Goal: Information Seeking & Learning: Learn about a topic

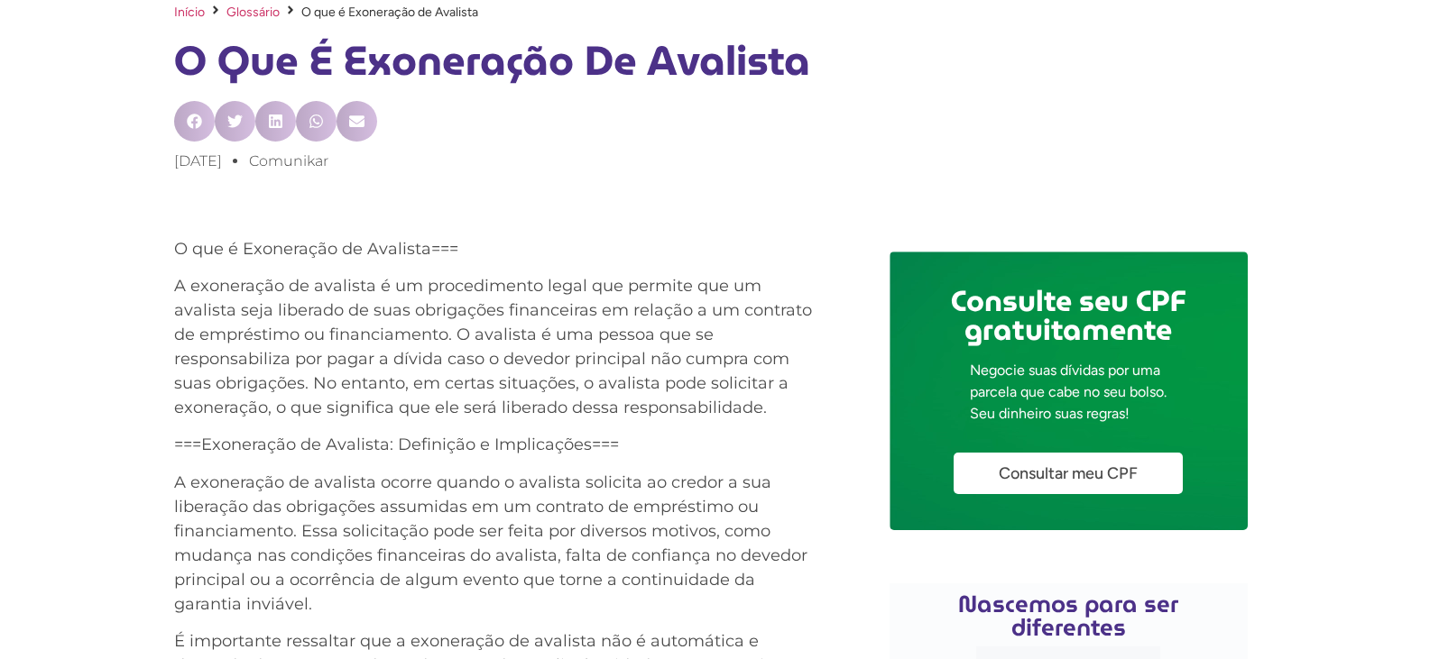
scroll to position [902, 0]
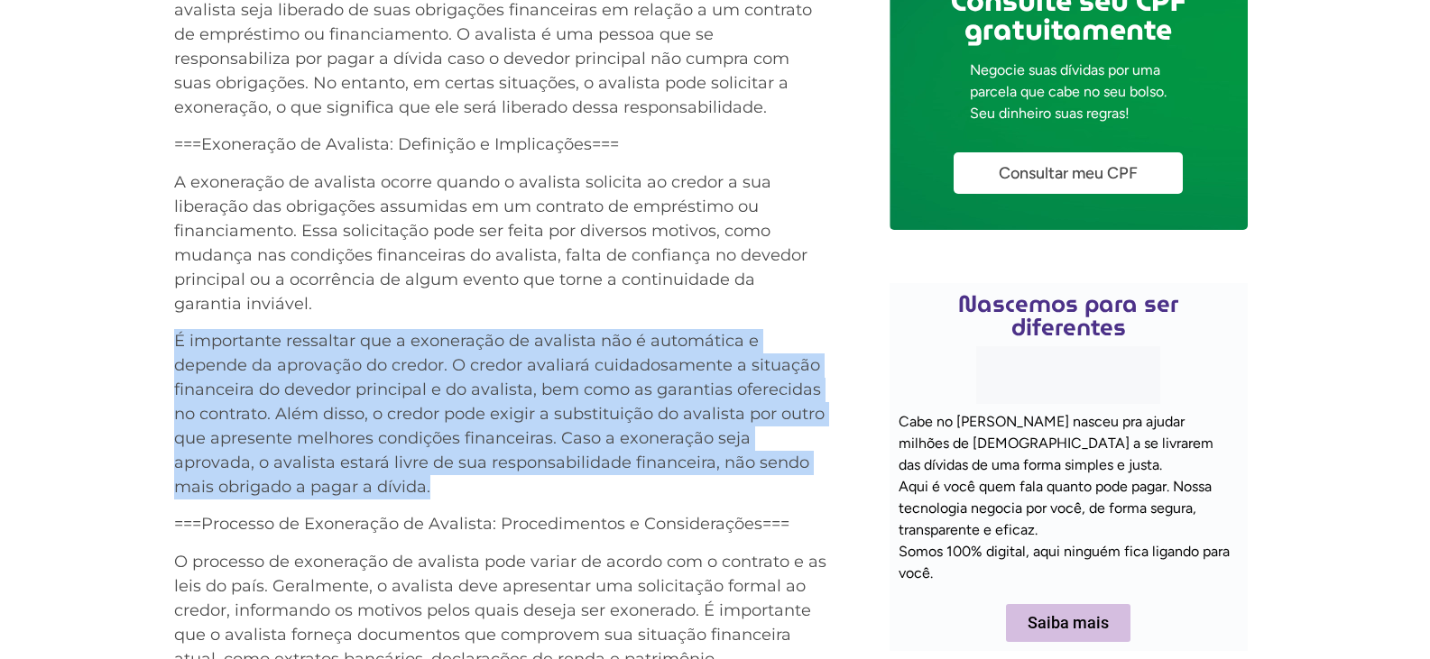
drag, startPoint x: 176, startPoint y: 342, endPoint x: 493, endPoint y: 466, distance: 340.8
click at [498, 493] on p "É importante ressaltar que a exoneração de avalista não é automática e depende …" at bounding box center [500, 414] width 653 height 171
copy p "É importante ressaltar que a exoneração de avalista não é automática e depende …"
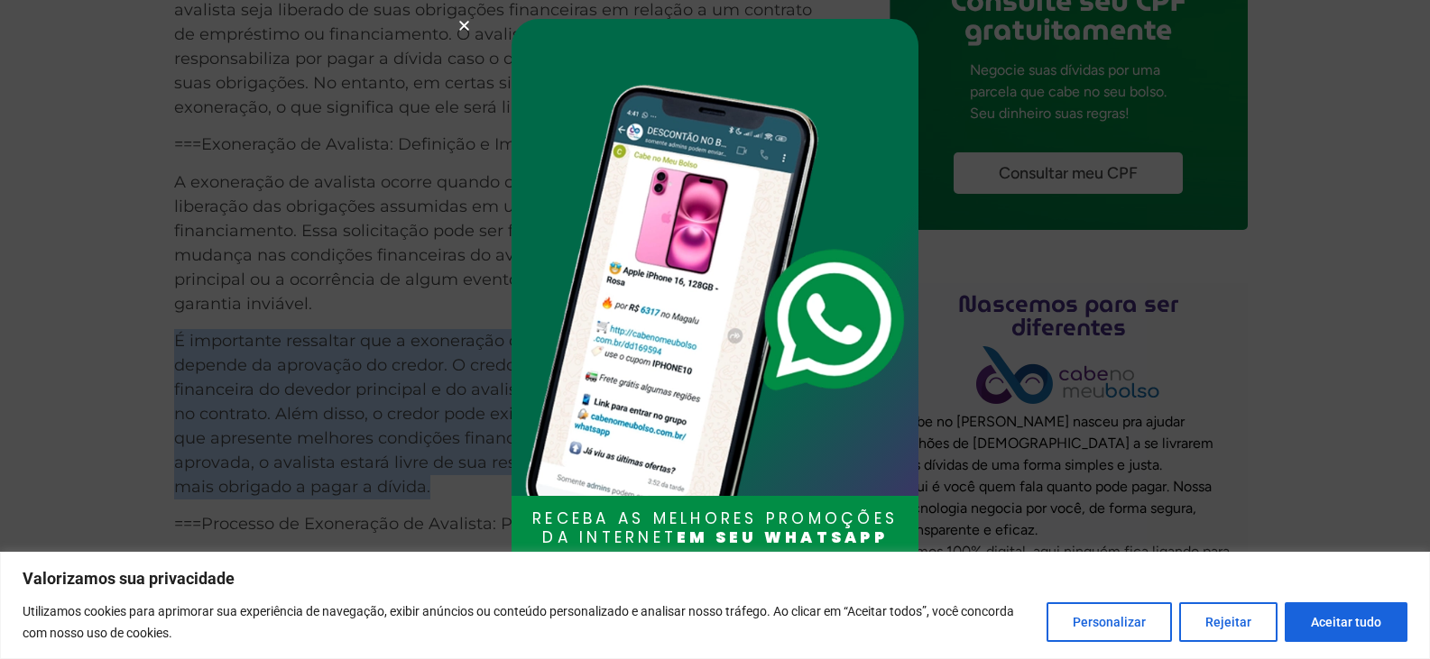
drag, startPoint x: 1373, startPoint y: 628, endPoint x: 1360, endPoint y: 628, distance: 12.6
click at [1373, 628] on button "Aceitar tudo" at bounding box center [1346, 623] width 123 height 40
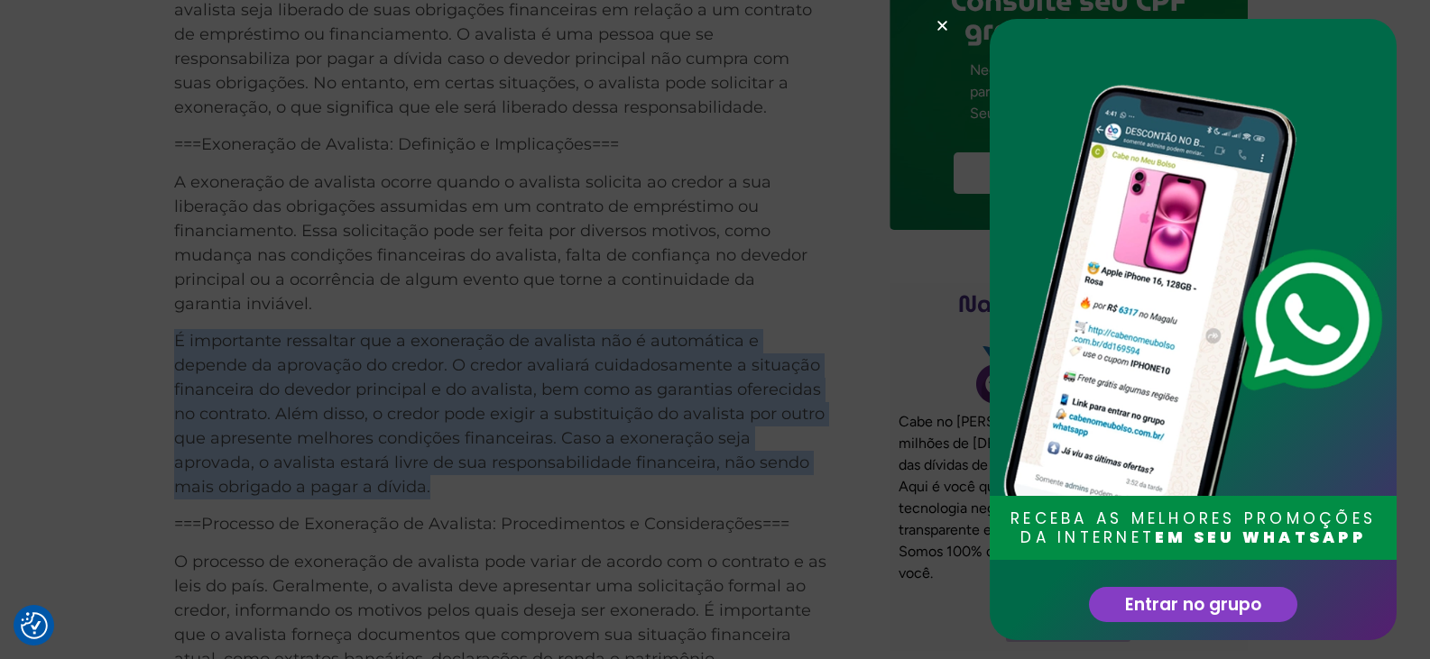
checkbox input "true"
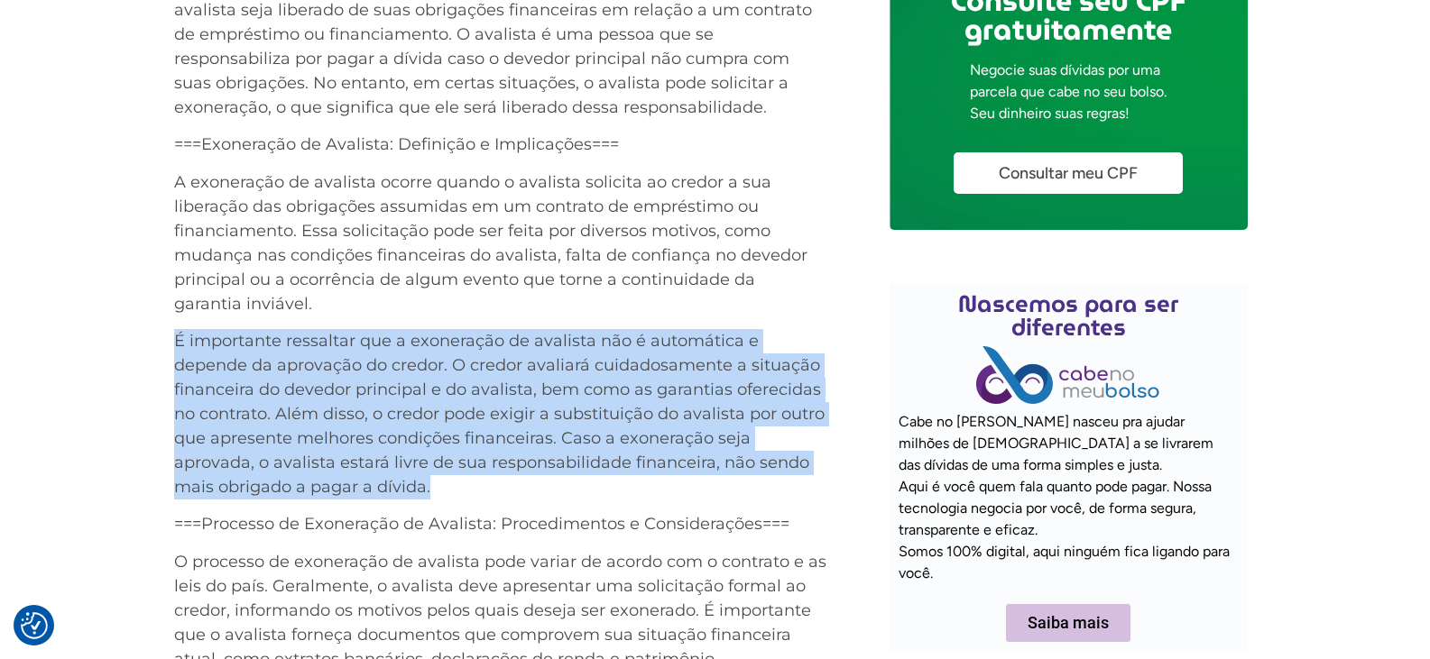
click at [595, 430] on p "É importante ressaltar que a exoneração de avalista não é automática e depende …" at bounding box center [500, 414] width 653 height 171
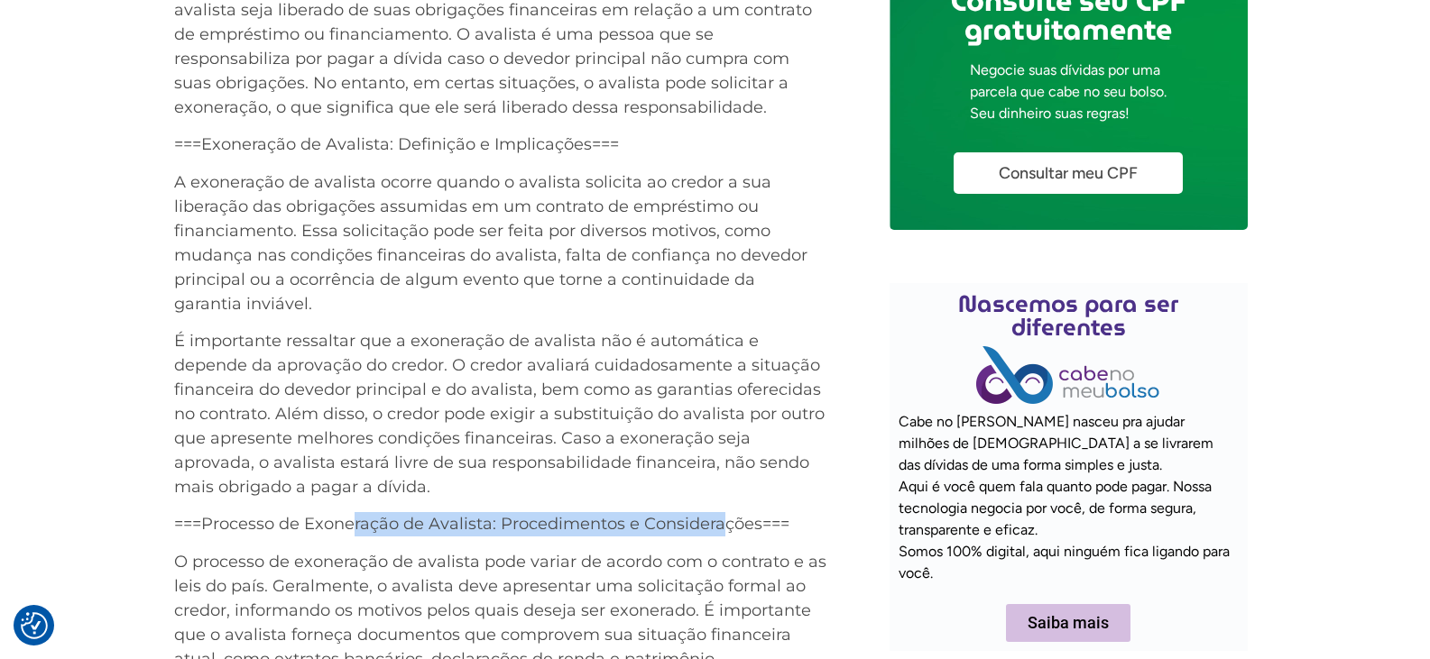
drag, startPoint x: 388, startPoint y: 508, endPoint x: 718, endPoint y: 521, distance: 330.5
click at [718, 521] on div "O que é Exoneração de Avalista=== A exoneração de avalista é um procedimento le…" at bounding box center [500, 489] width 653 height 1104
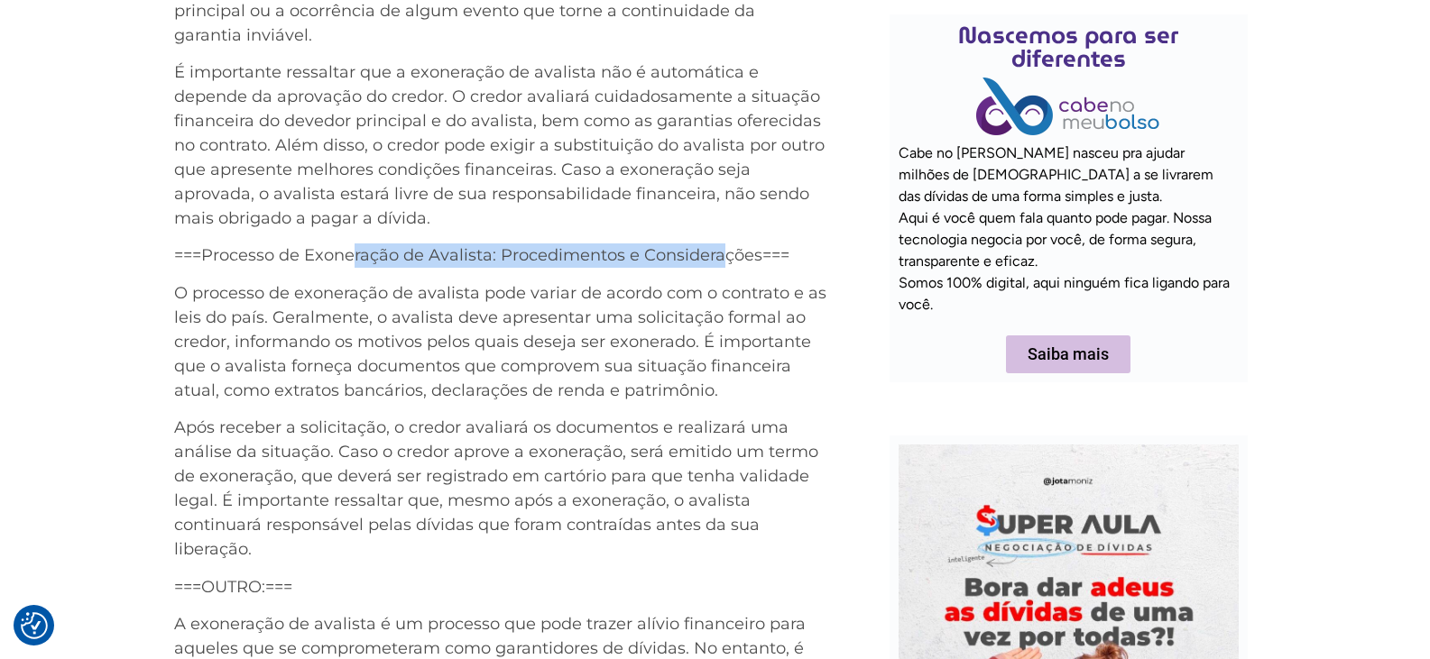
scroll to position [1203, 0]
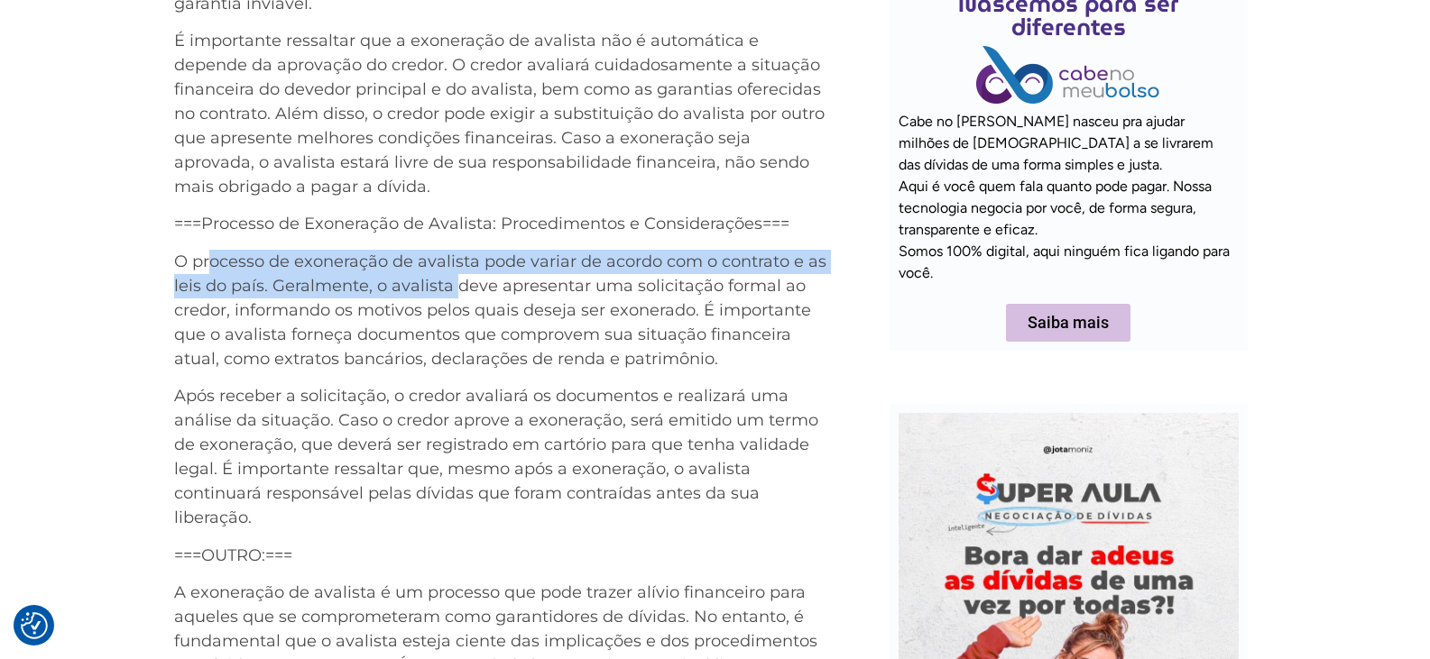
drag, startPoint x: 420, startPoint y: 271, endPoint x: 456, endPoint y: 281, distance: 37.7
click at [456, 280] on div "O que é Exoneração de Avalista=== A exoneração de avalista é um procedimento le…" at bounding box center [500, 188] width 653 height 1104
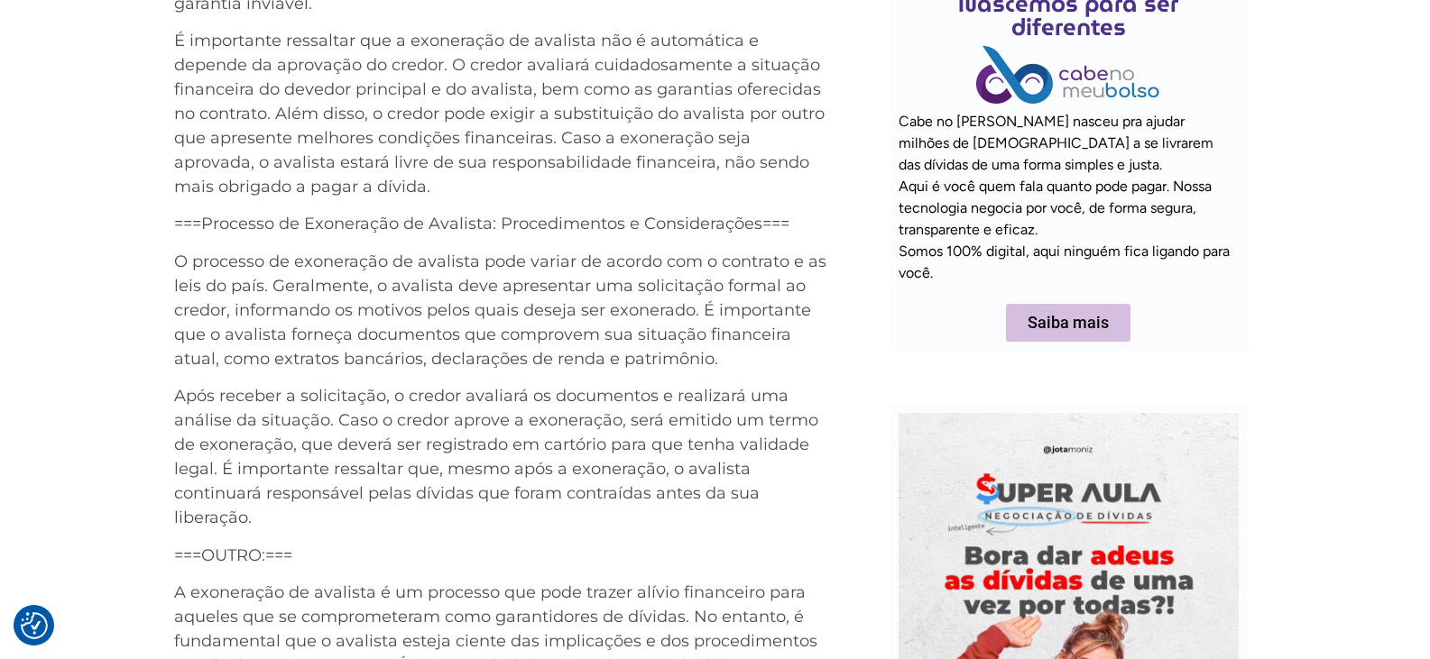
click at [506, 364] on p "O processo de exoneração de avalista pode variar de acordo com o contrato e as …" at bounding box center [500, 311] width 653 height 122
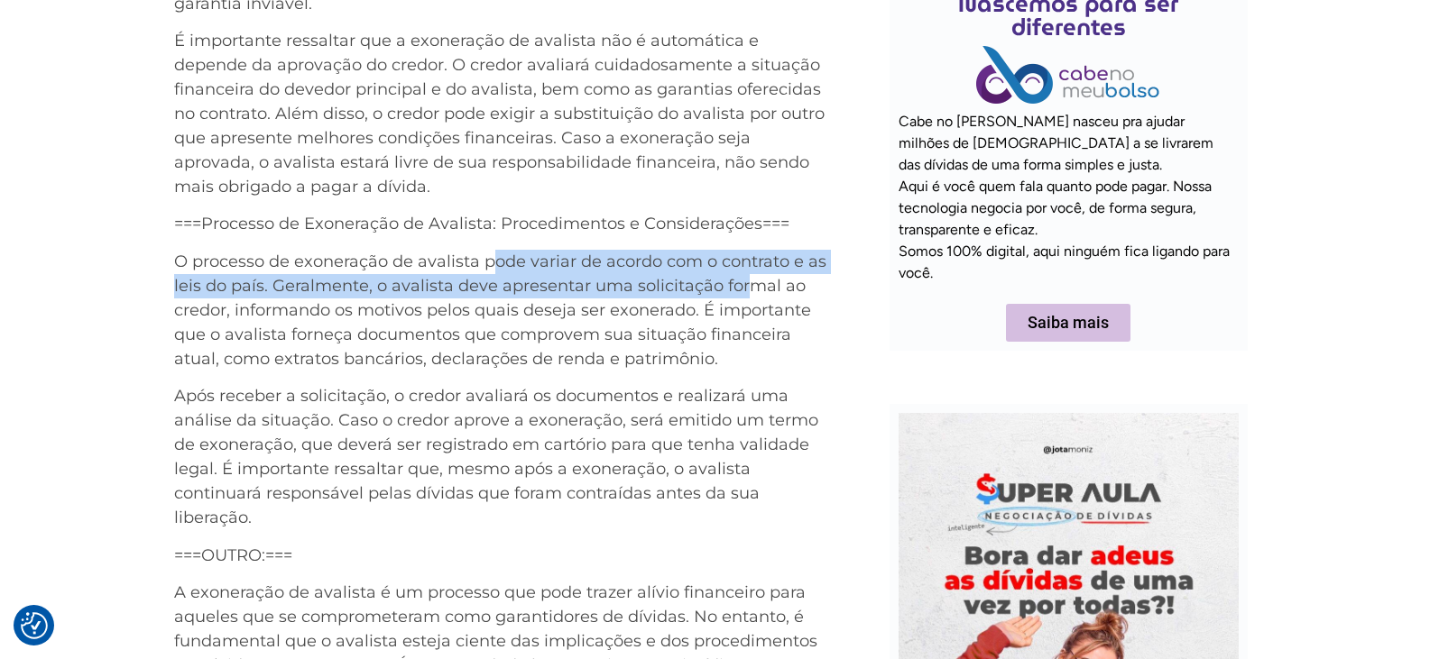
drag, startPoint x: 520, startPoint y: 247, endPoint x: 760, endPoint y: 340, distance: 257.3
click at [750, 308] on div "O que é Exoneração de Avalista=== A exoneração de avalista é um procedimento le…" at bounding box center [500, 188] width 653 height 1104
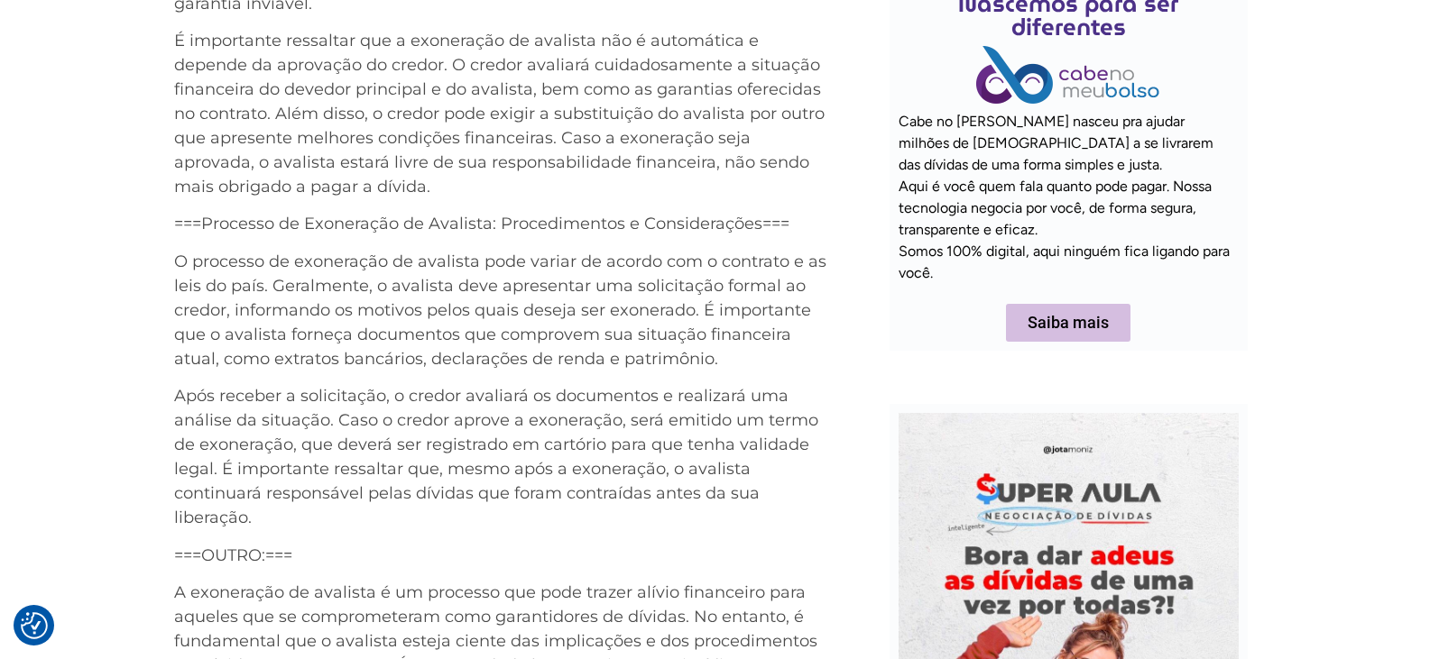
click at [761, 342] on p "O processo de exoneração de avalista pode variar de acordo com o contrato e as …" at bounding box center [500, 311] width 653 height 122
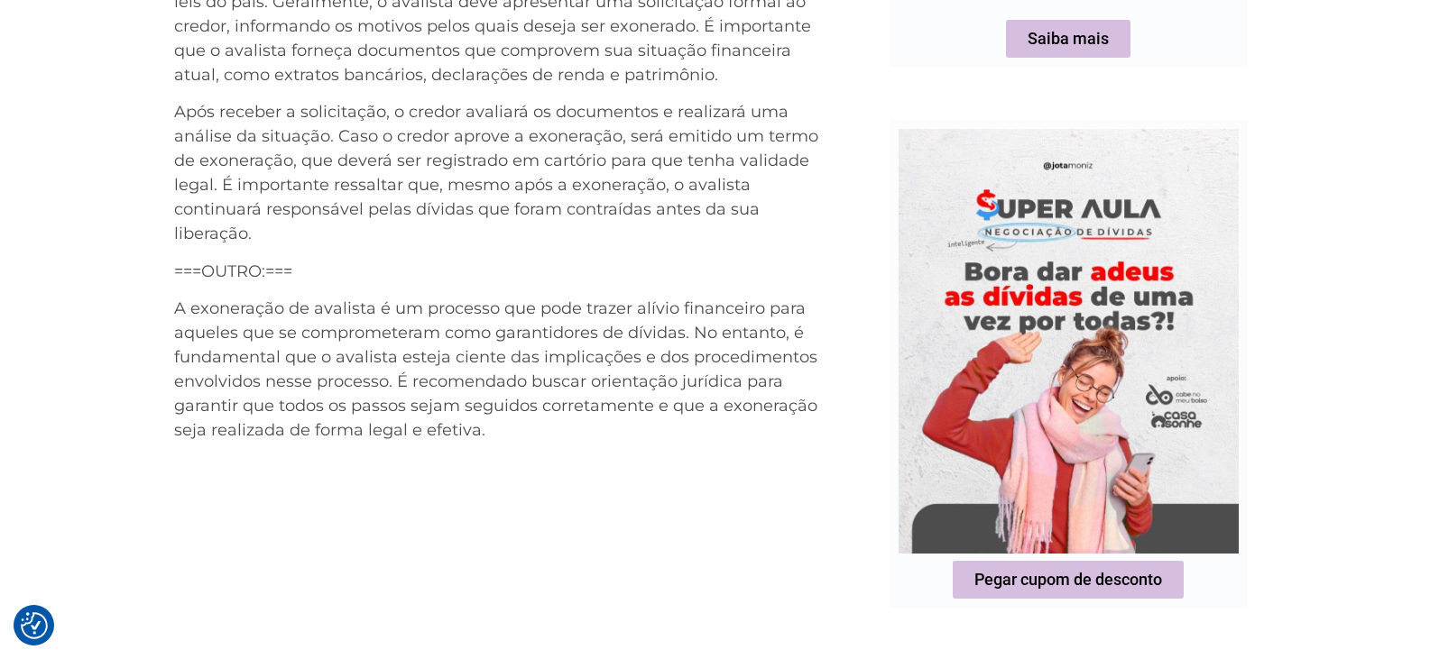
scroll to position [1504, 0]
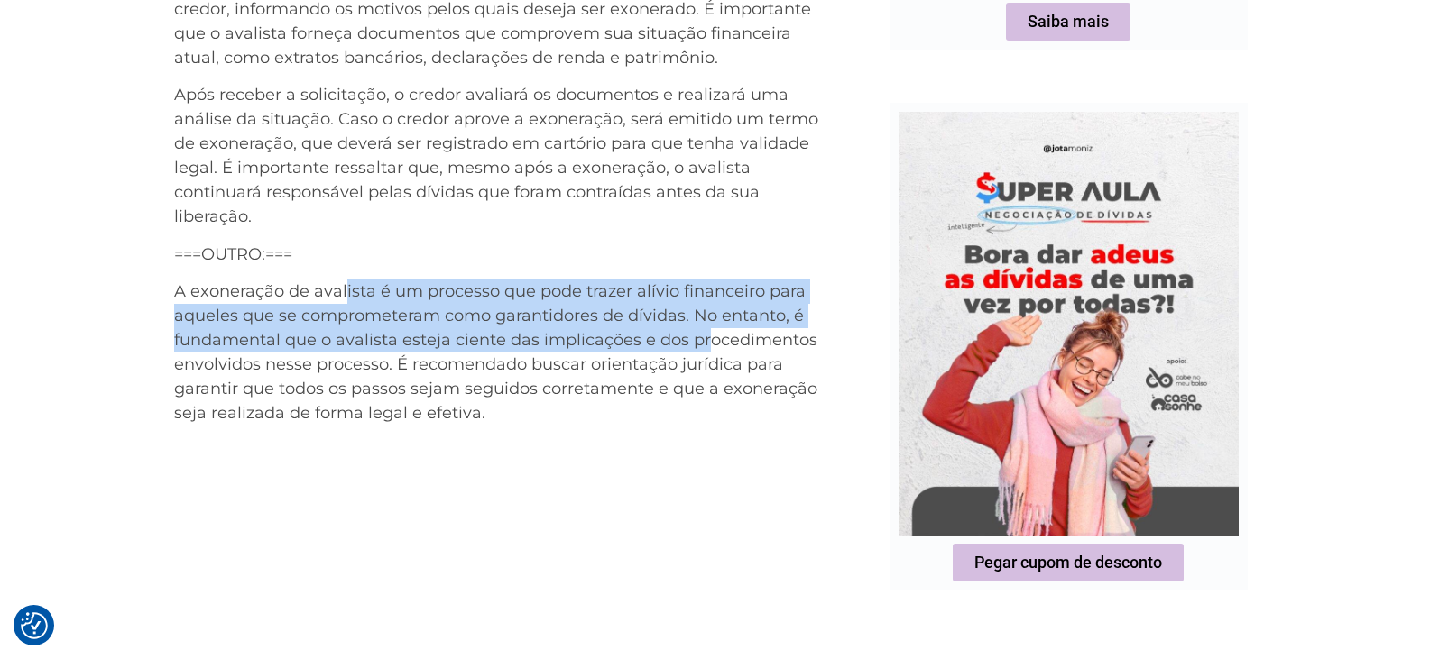
drag, startPoint x: 460, startPoint y: 275, endPoint x: 714, endPoint y: 418, distance: 290.8
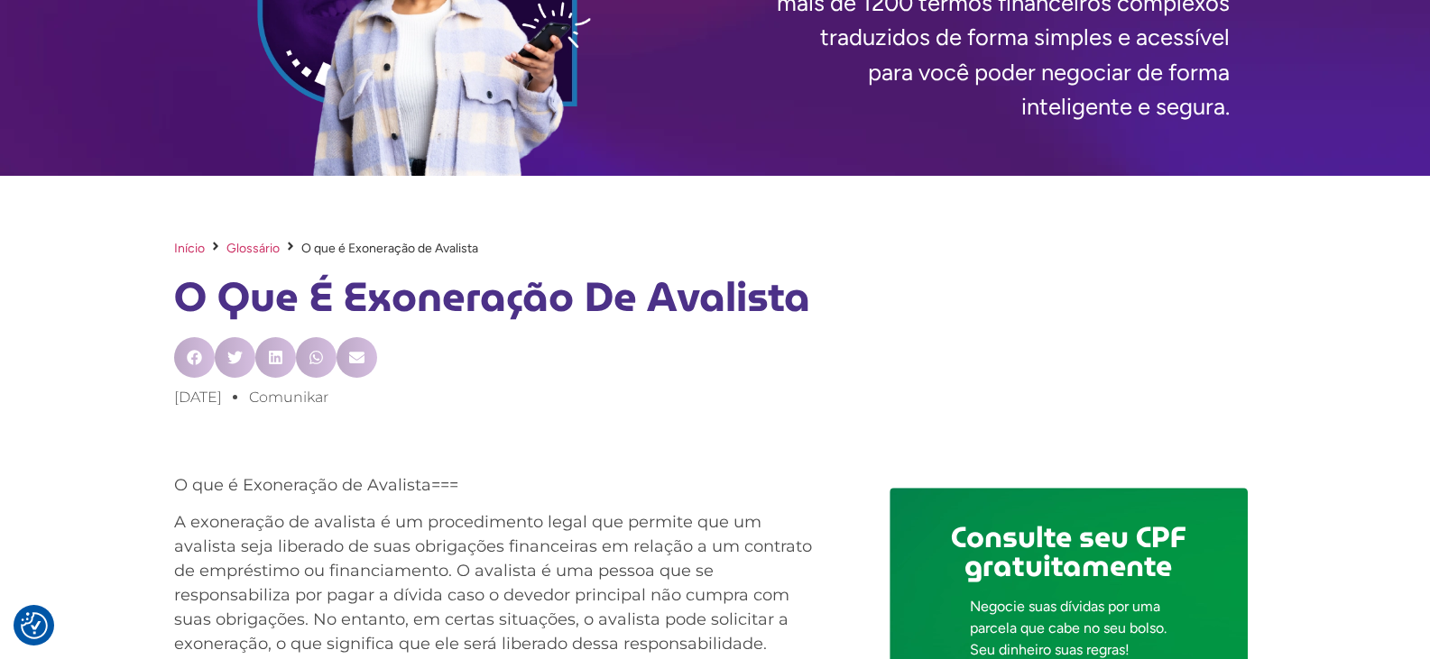
scroll to position [152, 0]
